Goal: Task Accomplishment & Management: Manage account settings

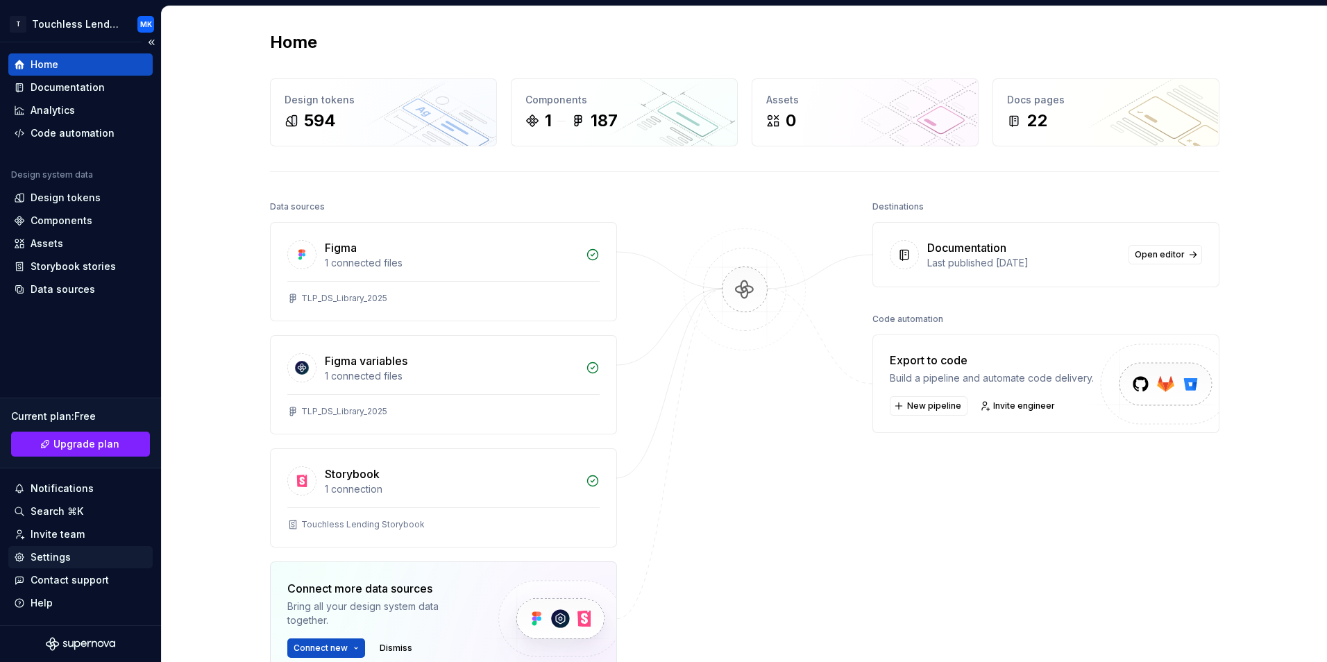
click at [57, 557] on div "Settings" at bounding box center [51, 557] width 40 height 14
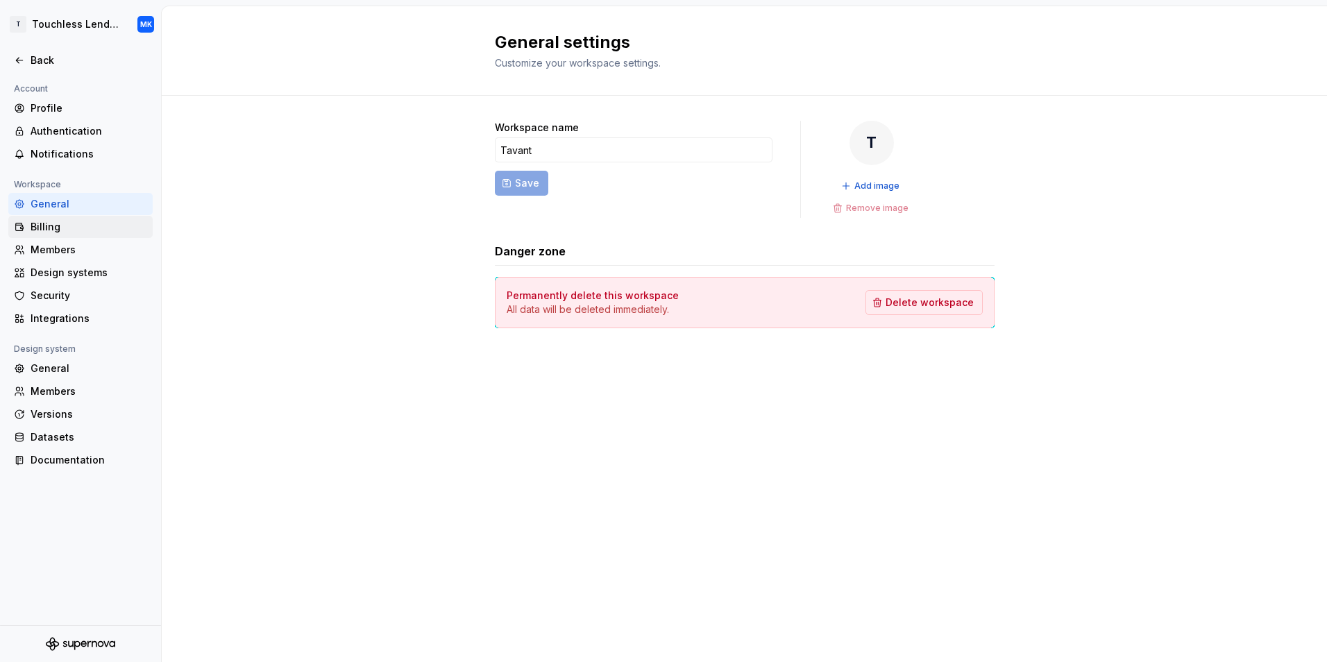
click at [45, 226] on div "Billing" at bounding box center [89, 227] width 117 height 14
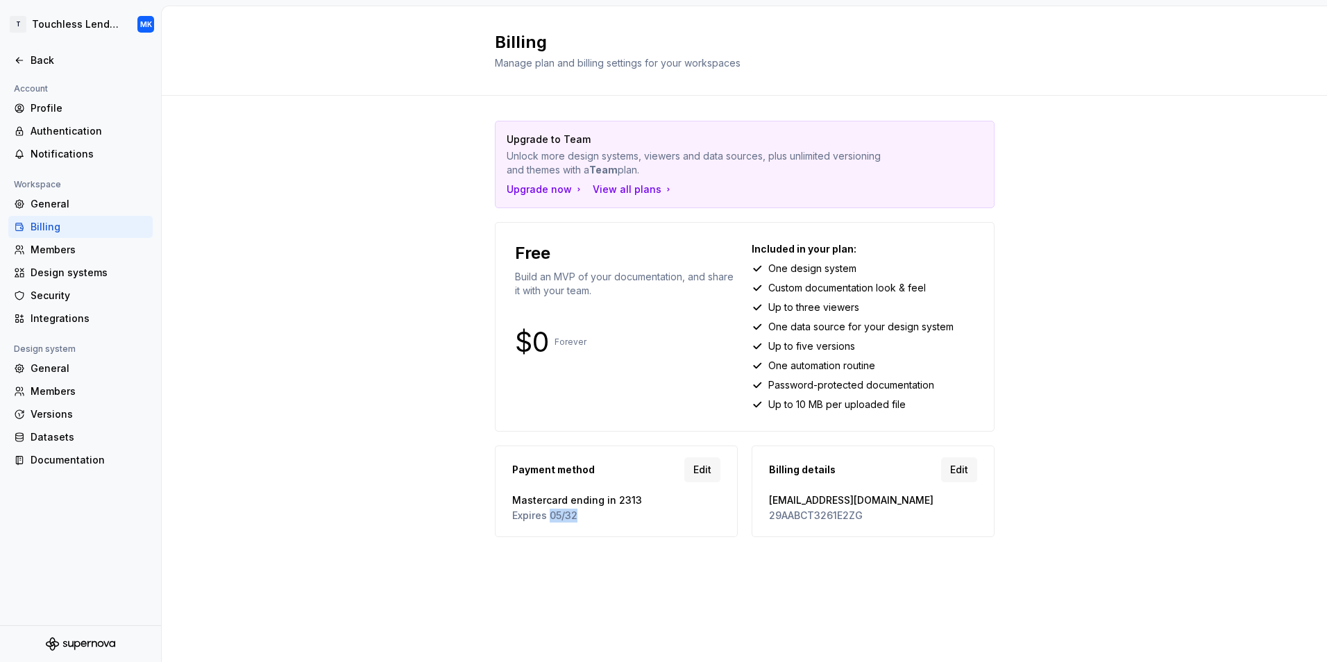
drag, startPoint x: 591, startPoint y: 518, endPoint x: 552, endPoint y: 522, distance: 39.1
click at [552, 522] on span "Expires 05/32" at bounding box center [616, 516] width 208 height 14
click at [1144, 430] on div "Upgrade to Team Unlock more design systems, viewers and data sources, plus unli…" at bounding box center [744, 343] width 1165 height 494
click at [54, 367] on div "General" at bounding box center [89, 369] width 117 height 14
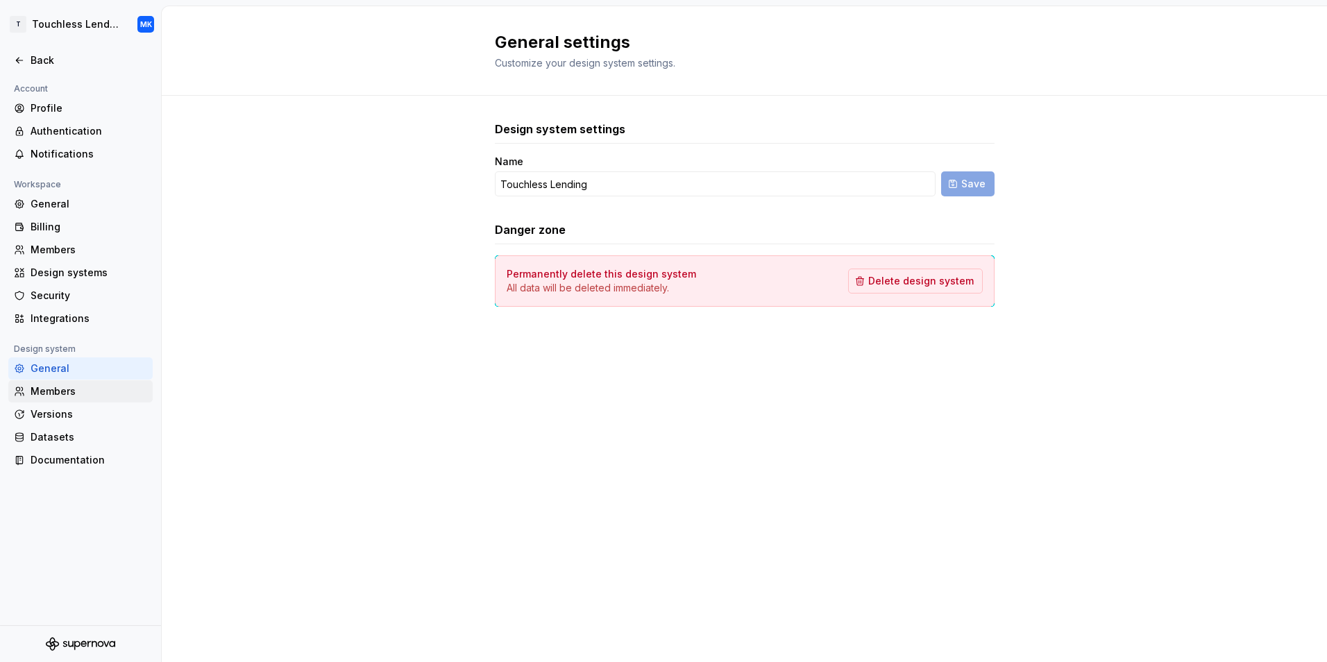
click at [67, 394] on div "Members" at bounding box center [89, 391] width 117 height 14
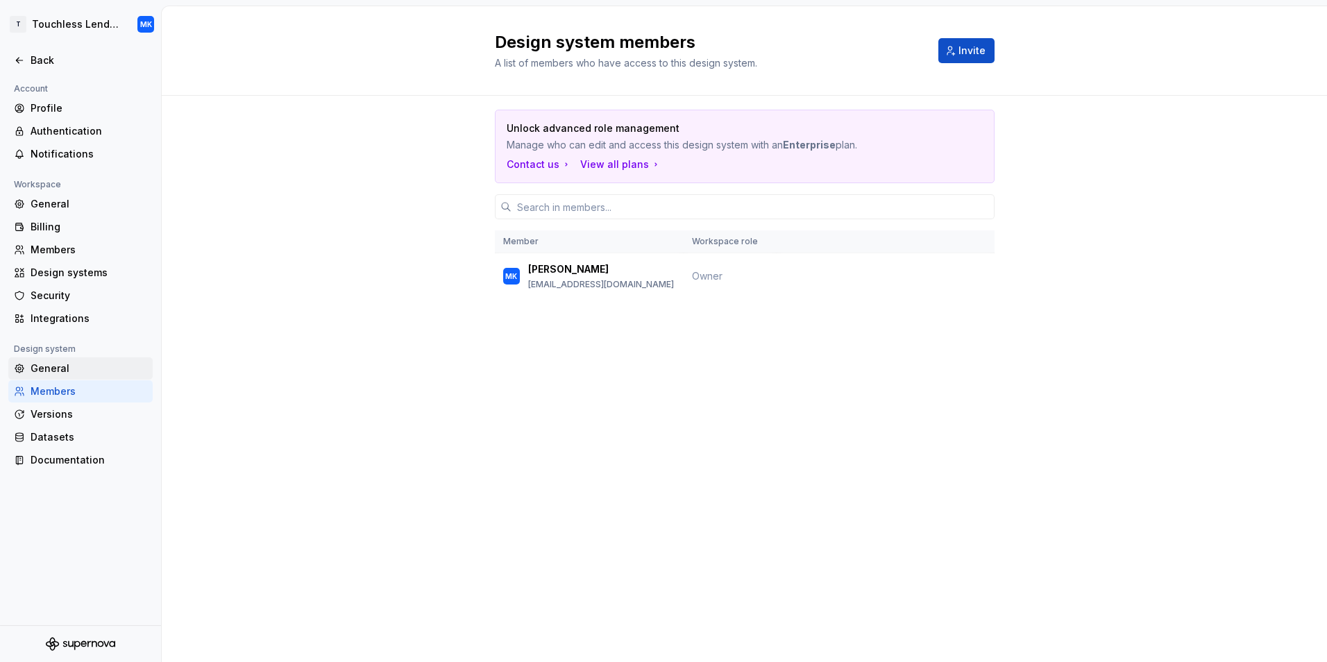
click at [57, 368] on div "General" at bounding box center [89, 369] width 117 height 14
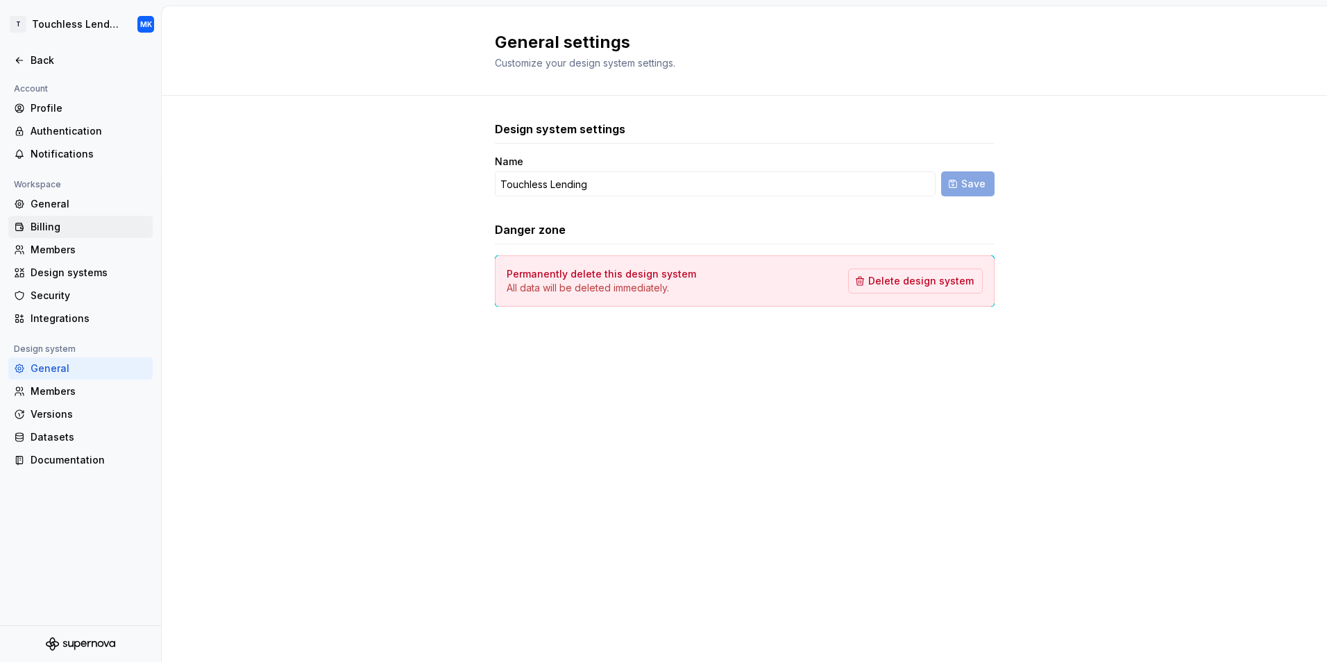
click at [44, 229] on div "Billing" at bounding box center [89, 227] width 117 height 14
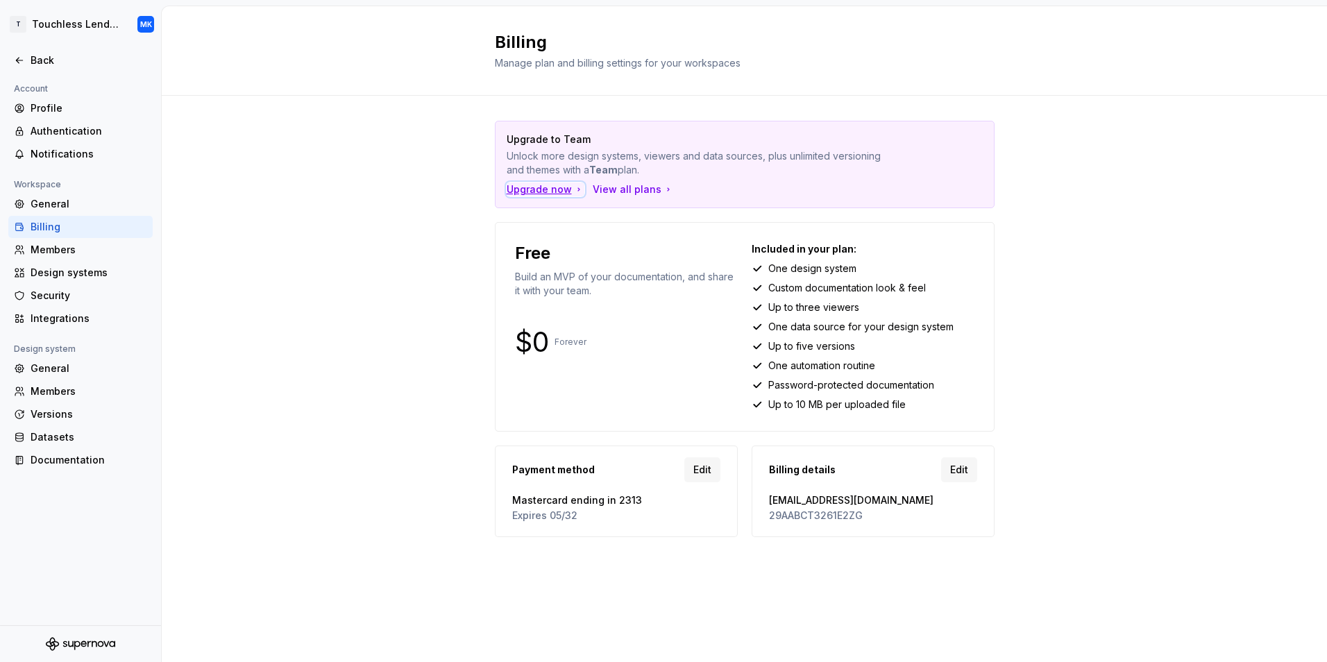
click at [543, 192] on div "Upgrade now" at bounding box center [546, 190] width 78 height 14
